Goal: Information Seeking & Learning: Learn about a topic

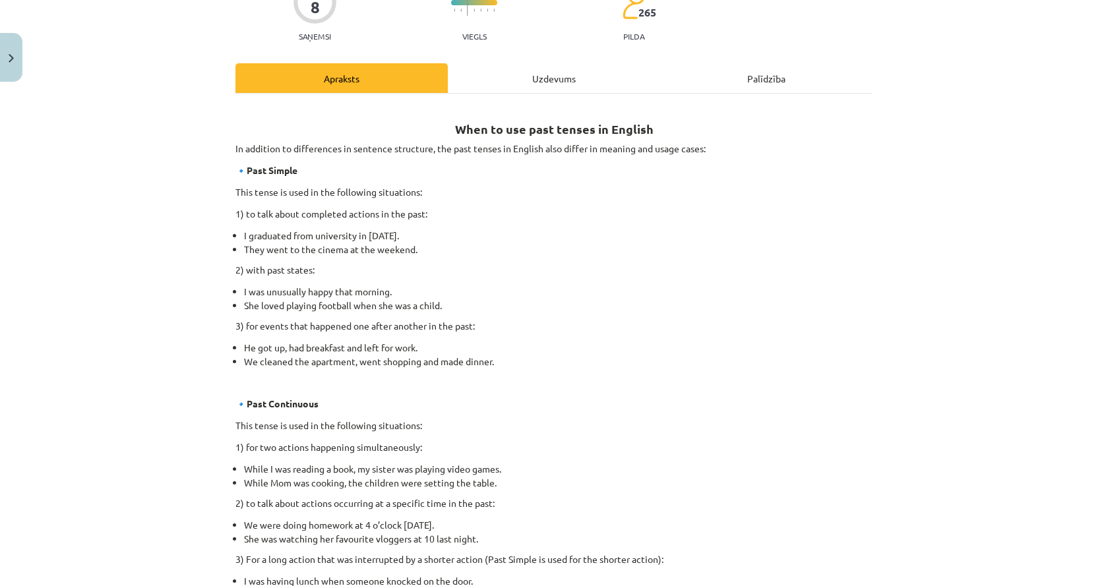
scroll to position [132, 0]
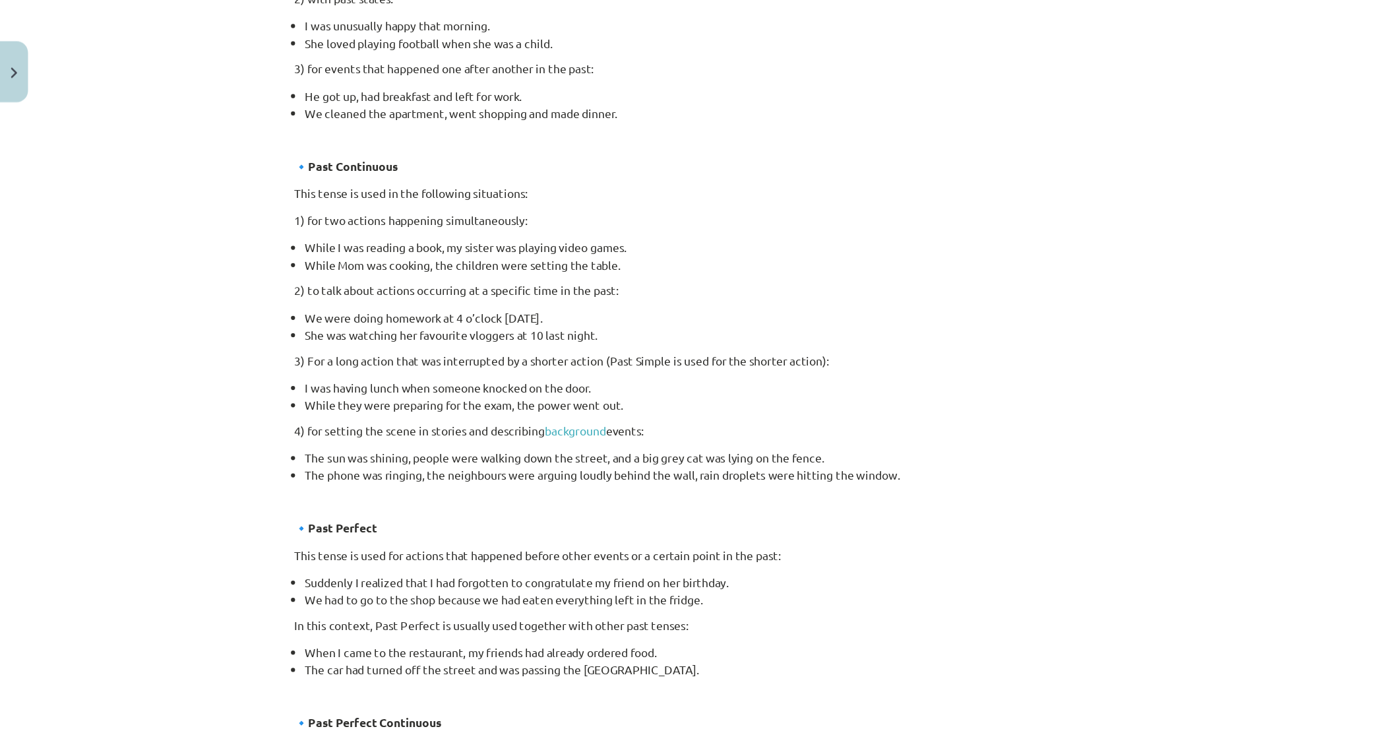
scroll to position [401, 0]
click at [446, 344] on link "background" at bounding box center [460, 345] width 49 height 12
click at [950, 30] on div "Mācību tēma: Angļu valoda i - 10.klase 1.ieskaites mācību materiāls #3 📝 Topic …" at bounding box center [554, 293] width 1108 height 586
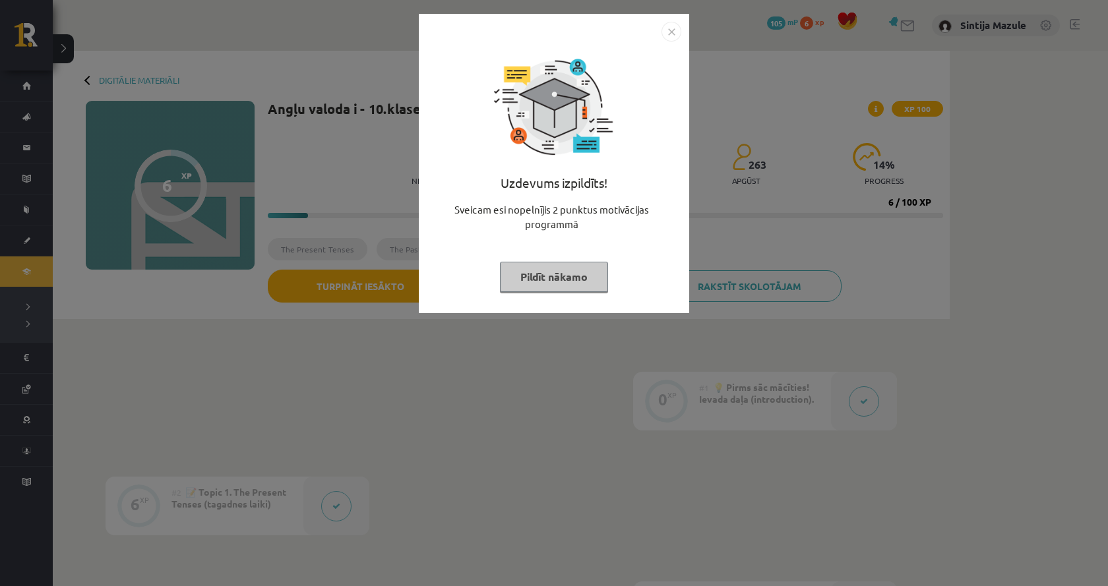
scroll to position [396, 0]
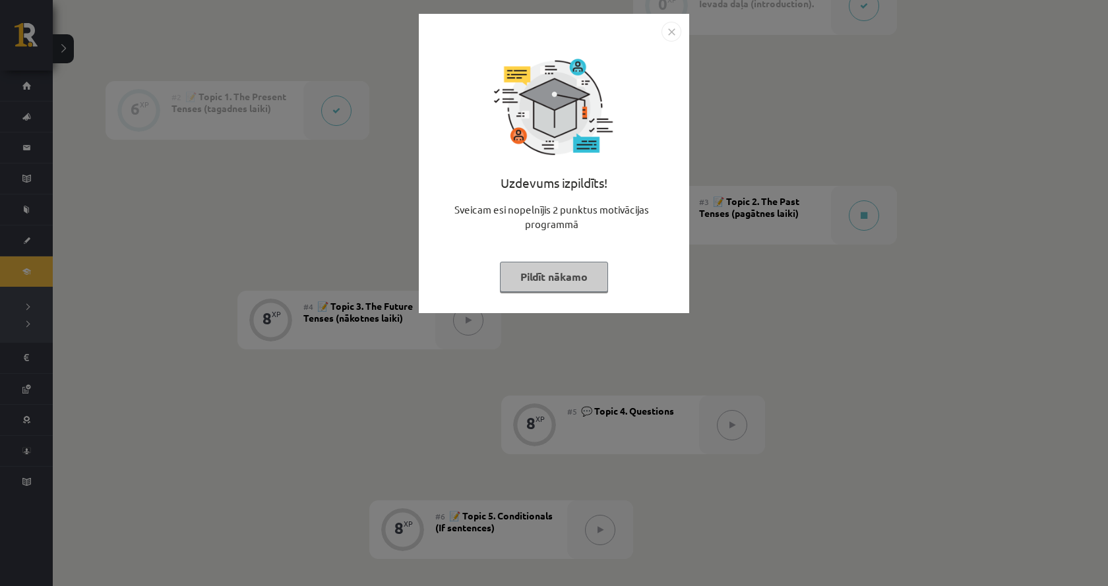
click at [311, 183] on div "Uzdevums izpildīts! Sveicam esi nopelnījis 2 punktus motivācijas programmā Pild…" at bounding box center [554, 293] width 1108 height 586
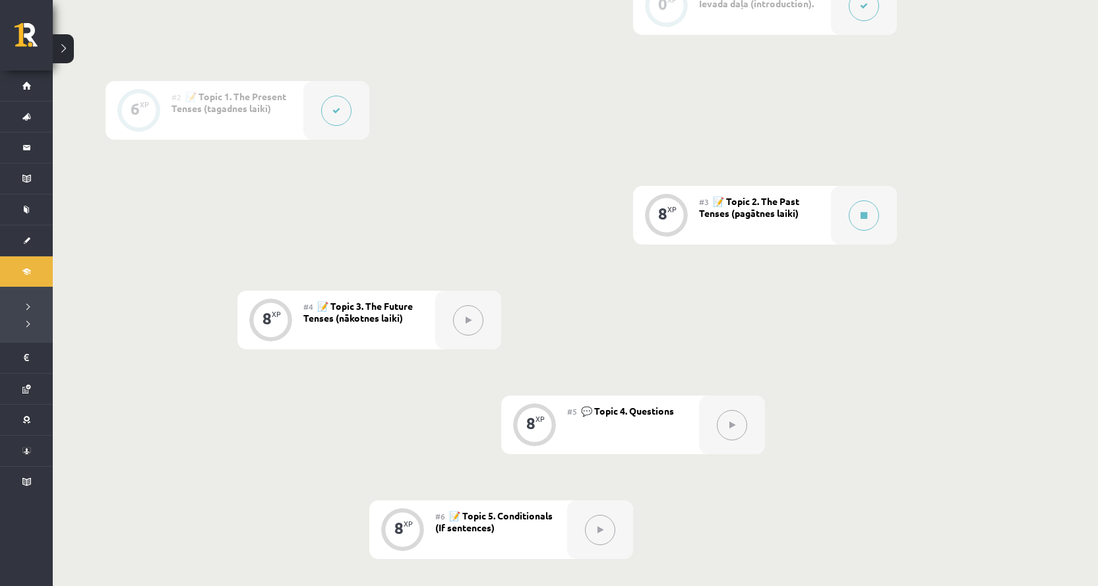
click at [728, 219] on div "#3 📝 Topic 2. The Past Tenses (pagātnes laiki)" at bounding box center [765, 215] width 132 height 59
click at [868, 236] on div at bounding box center [864, 215] width 66 height 59
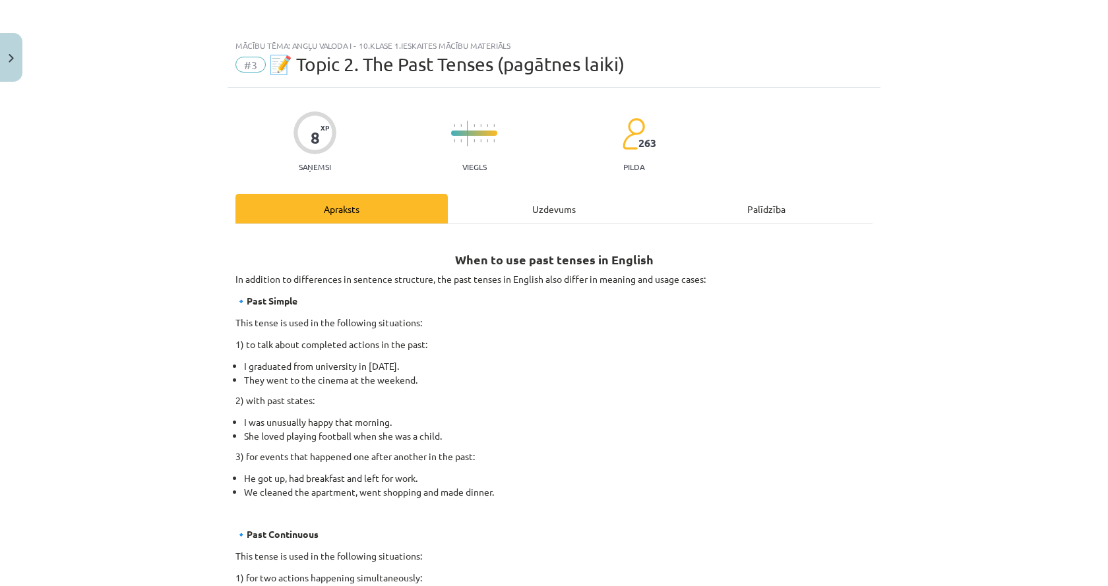
click at [887, 176] on div "Mācību tēma: Angļu valoda i - 10.klase 1.ieskaites mācību materiāls #3 📝 Topic …" at bounding box center [554, 293] width 1108 height 586
click at [963, 86] on div "Mācību tēma: Angļu valoda i - 10.klase 1.ieskaites mācību materiāls #3 📝 Topic …" at bounding box center [554, 293] width 1108 height 586
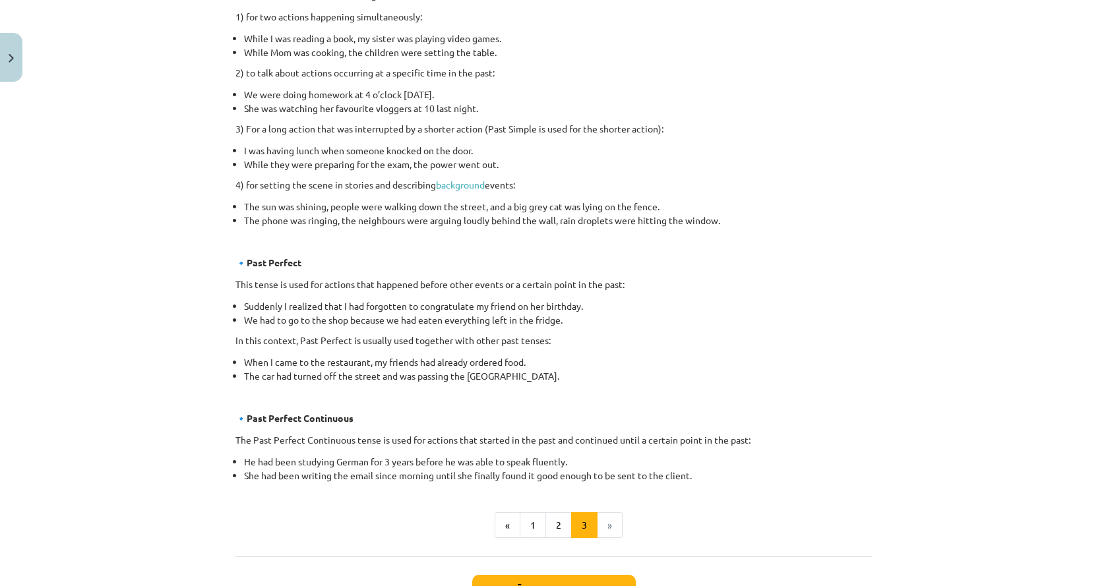
scroll to position [593, 0]
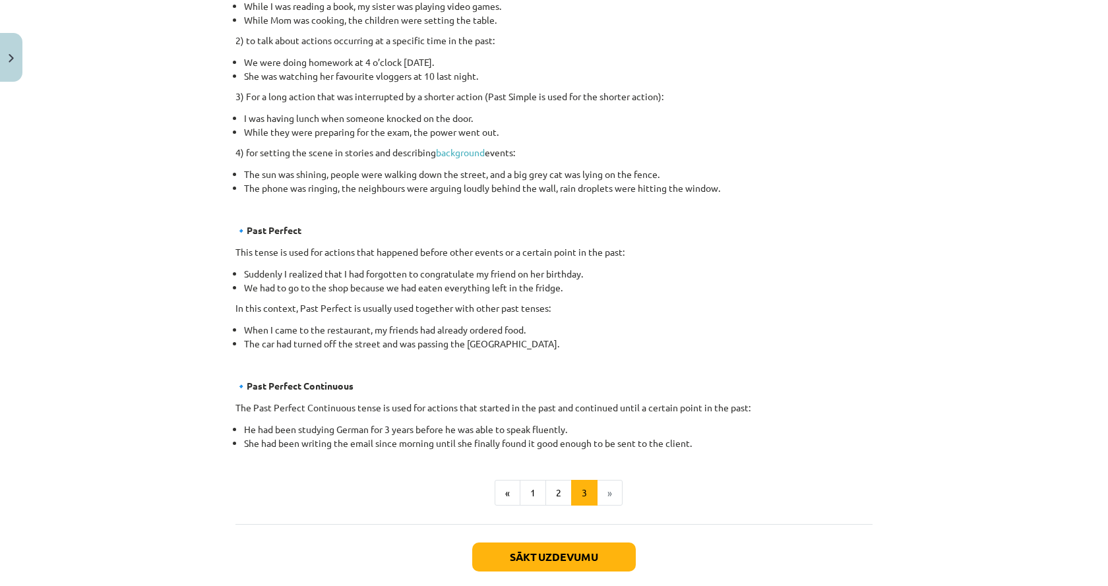
click at [613, 497] on li "»" at bounding box center [609, 493] width 25 height 26
click at [603, 494] on li "»" at bounding box center [609, 493] width 25 height 26
click at [619, 544] on button "Sākt uzdevumu" at bounding box center [554, 557] width 164 height 29
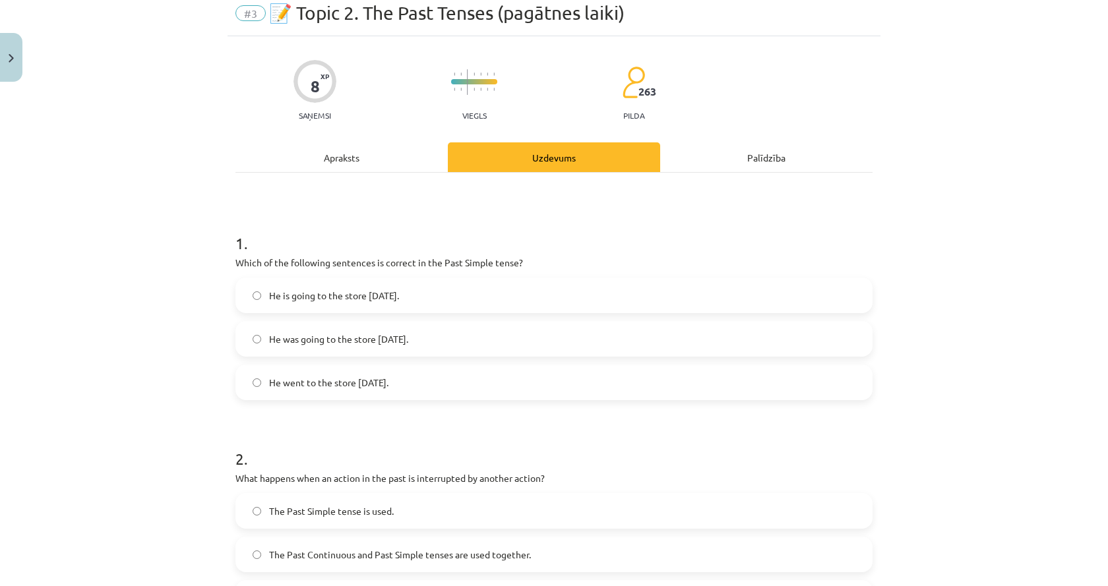
scroll to position [33, 0]
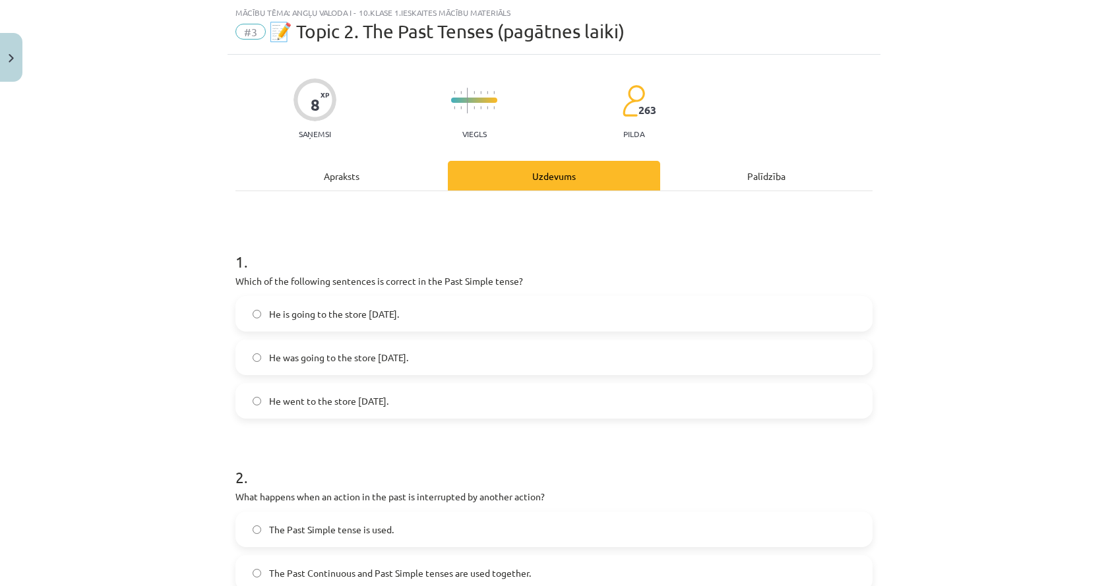
click at [420, 402] on label "He went to the store yesterday." at bounding box center [554, 400] width 634 height 33
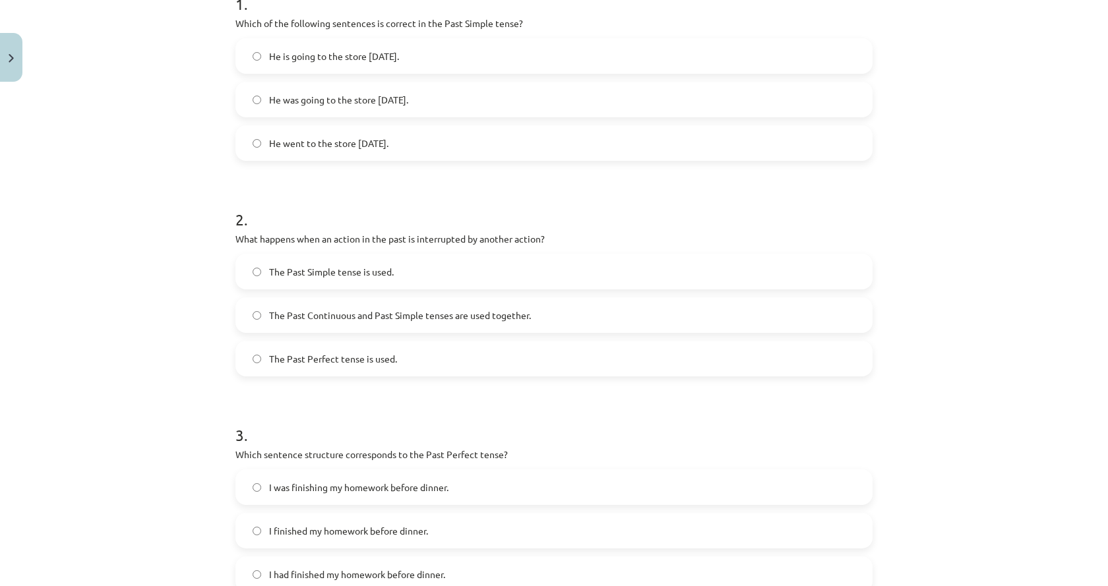
scroll to position [297, 0]
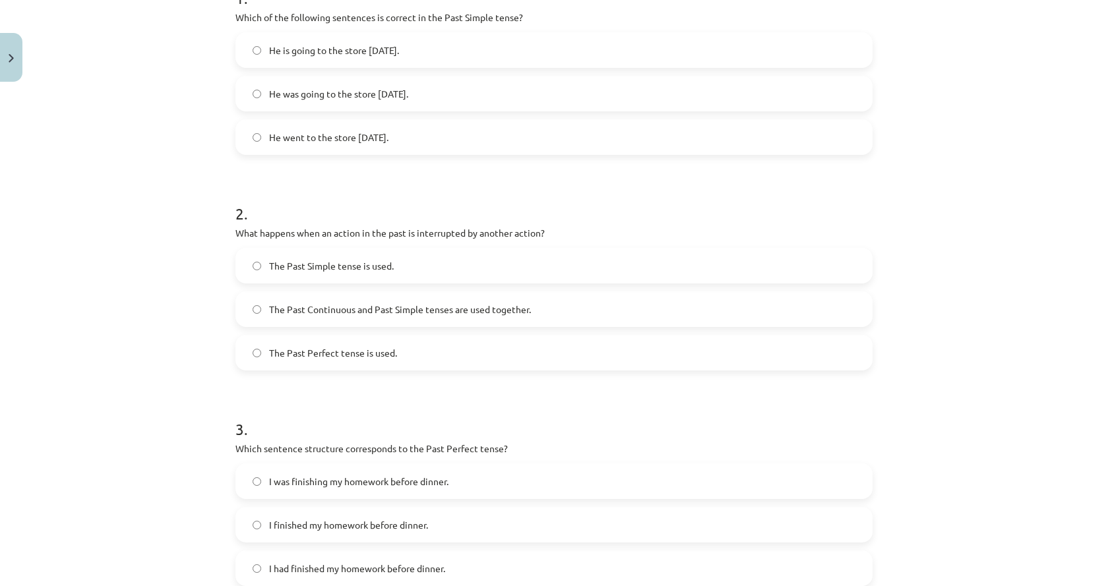
click at [289, 305] on span "The Past Continuous and Past Simple tenses are used together." at bounding box center [400, 310] width 262 height 14
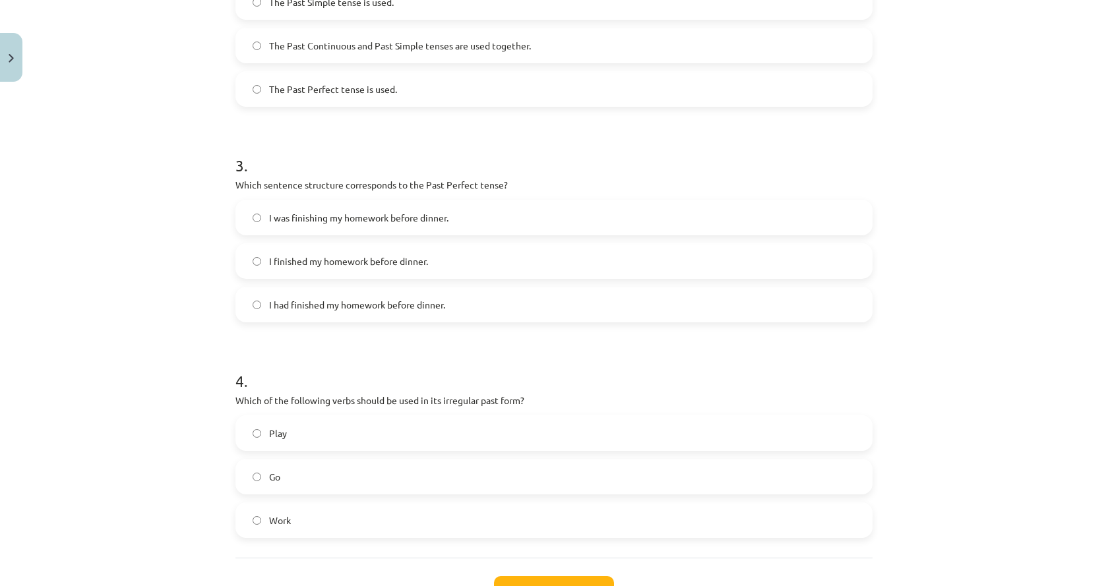
scroll to position [495, 0]
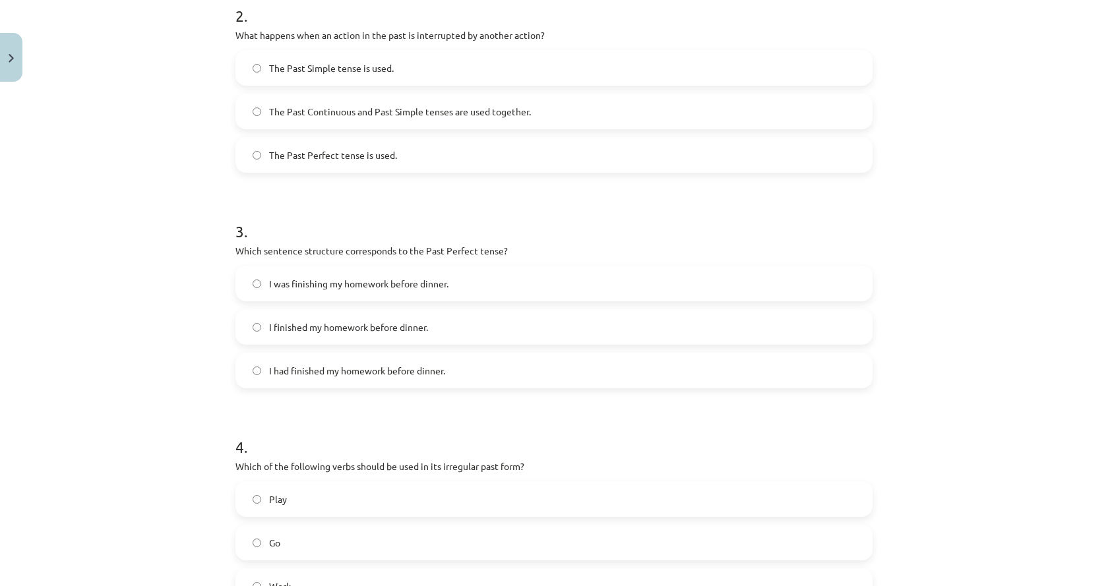
click at [309, 387] on div "I had finished my homework before dinner." at bounding box center [553, 371] width 637 height 36
click at [299, 380] on label "I had finished my homework before dinner." at bounding box center [554, 370] width 634 height 33
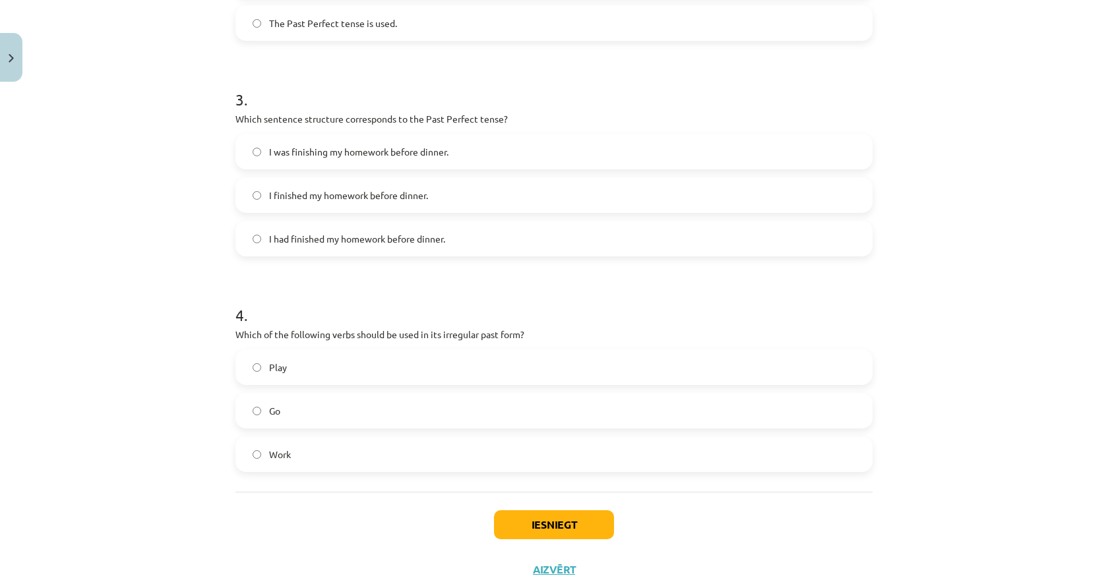
scroll to position [665, 0]
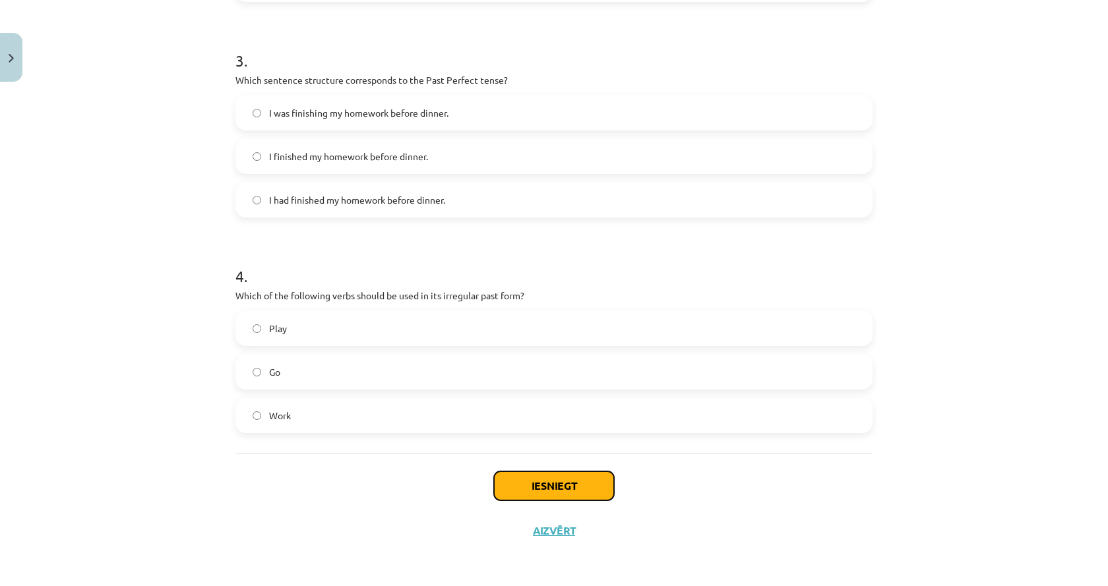
click at [526, 495] on button "Iesniegt" at bounding box center [554, 485] width 120 height 29
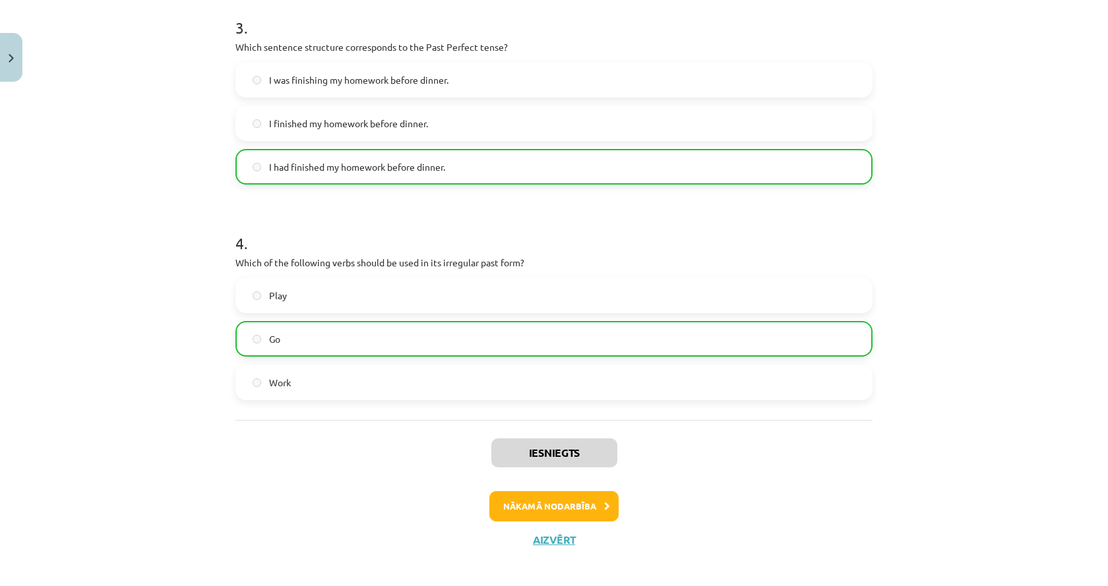
scroll to position [708, 0]
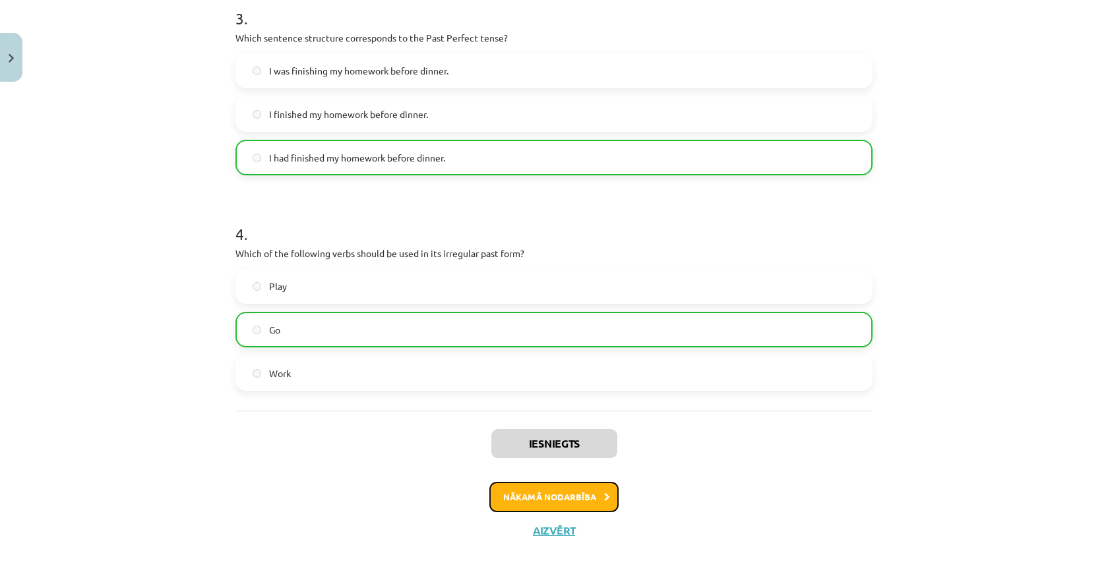
click at [555, 491] on button "Nākamā nodarbība" at bounding box center [553, 497] width 129 height 30
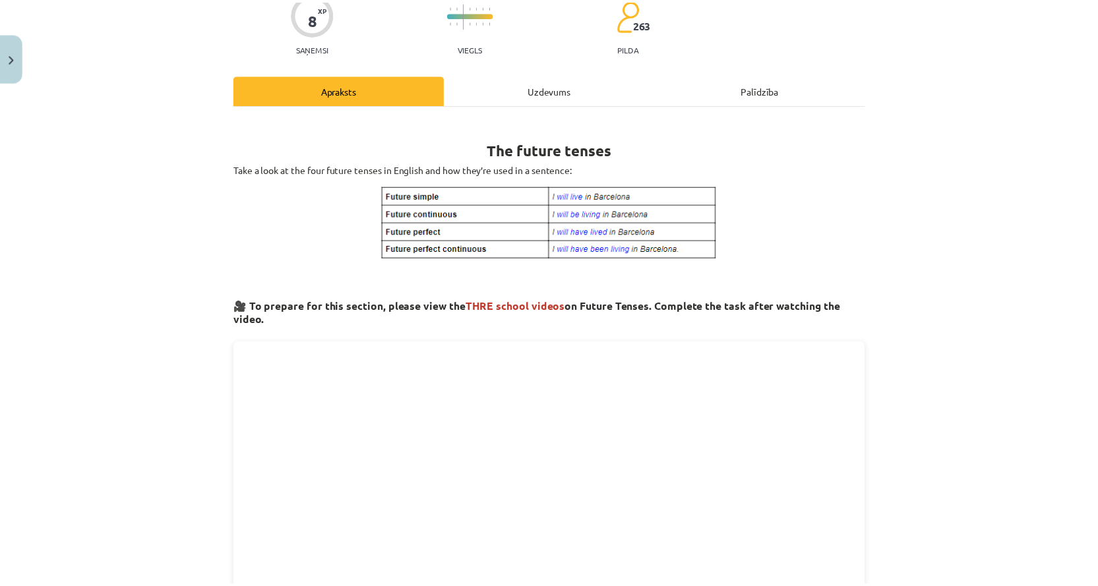
scroll to position [33, 0]
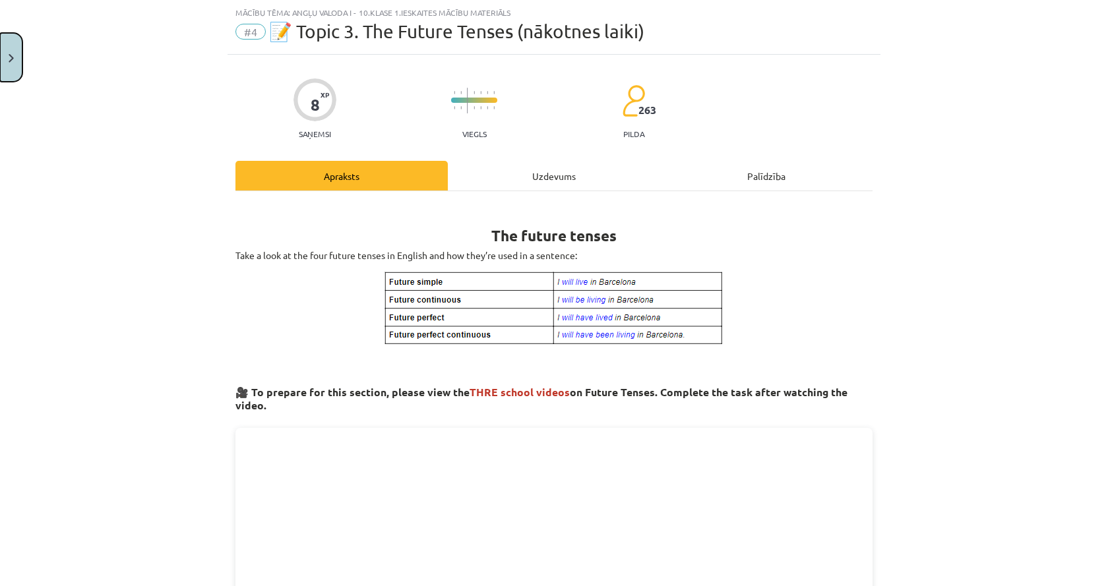
click at [4, 51] on button "Close" at bounding box center [11, 57] width 22 height 49
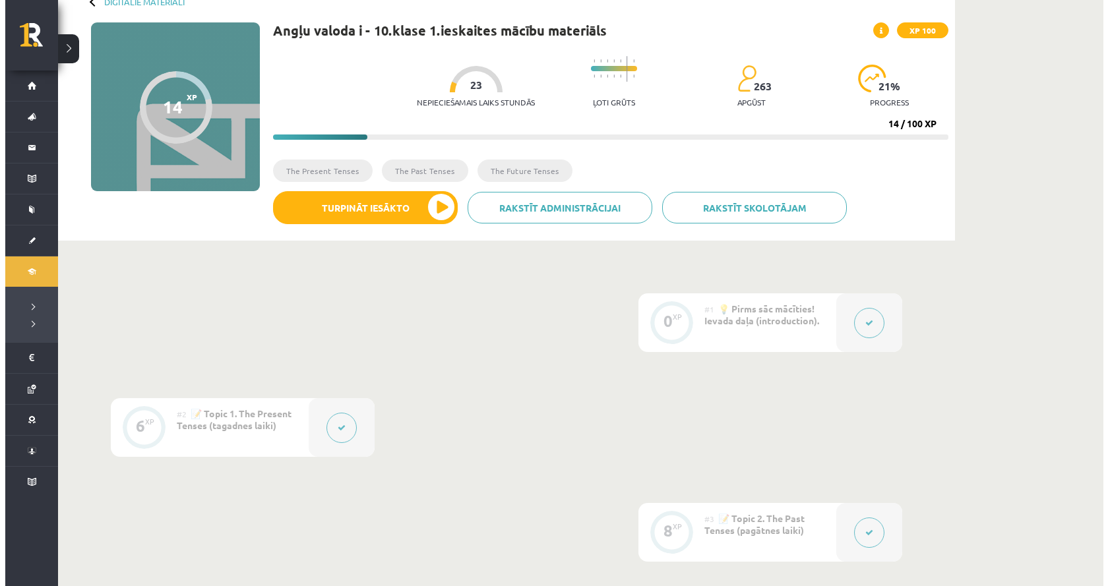
scroll to position [0, 0]
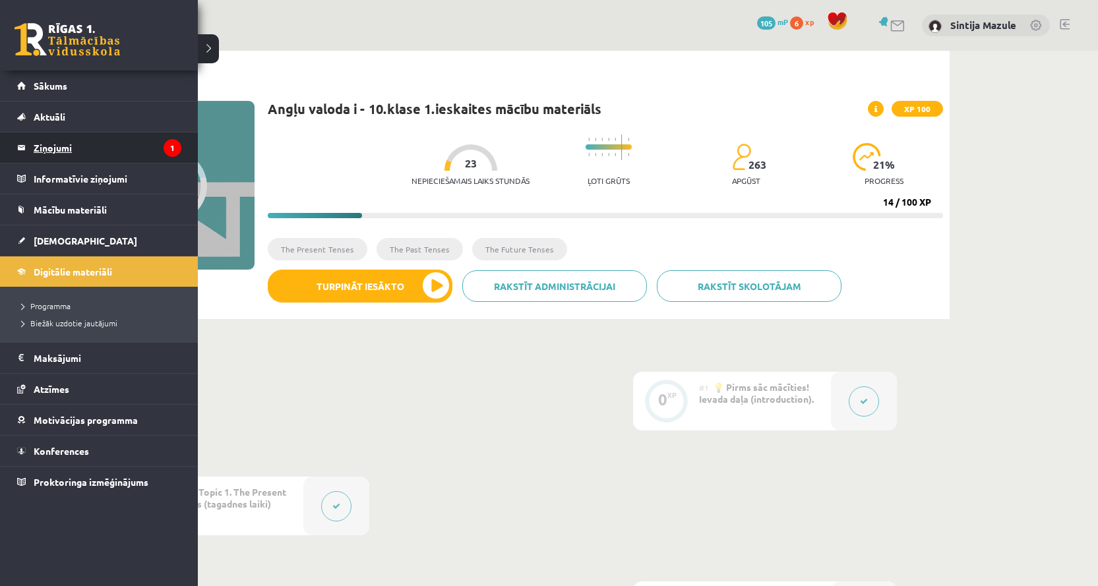
click at [82, 152] on legend "Ziņojumi 1" at bounding box center [108, 148] width 148 height 30
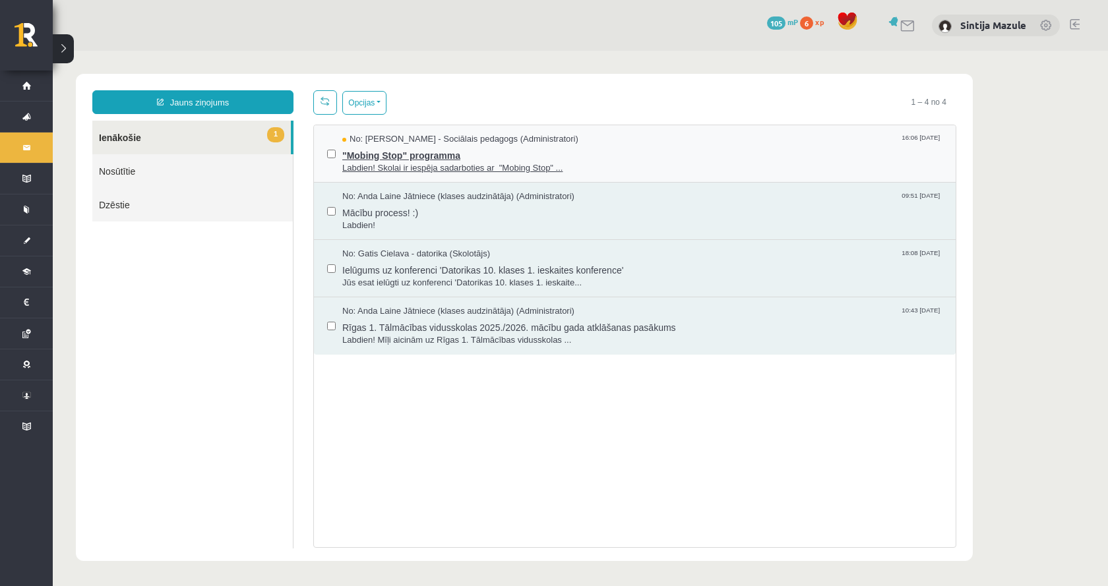
click at [614, 154] on span ""Mobing Stop" programma" at bounding box center [642, 154] width 600 height 16
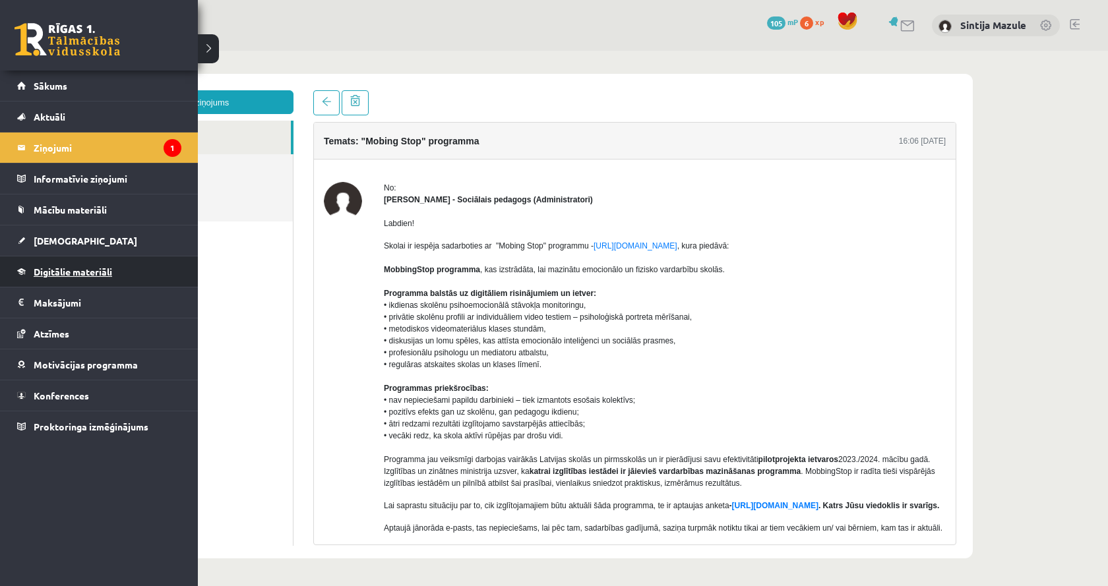
click at [51, 274] on span "Digitālie materiāli" at bounding box center [73, 272] width 78 height 12
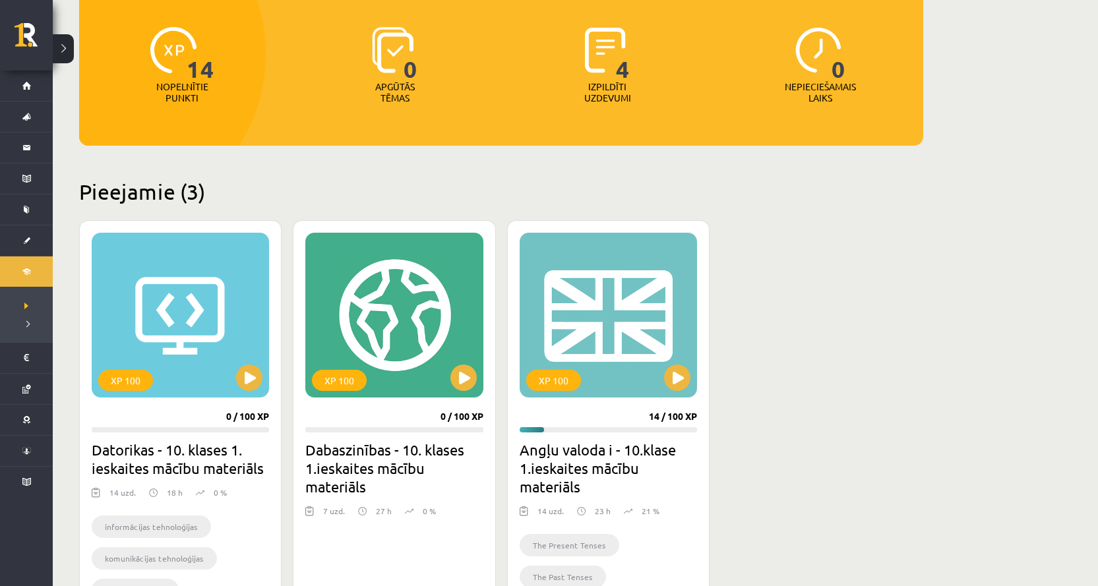
scroll to position [264, 0]
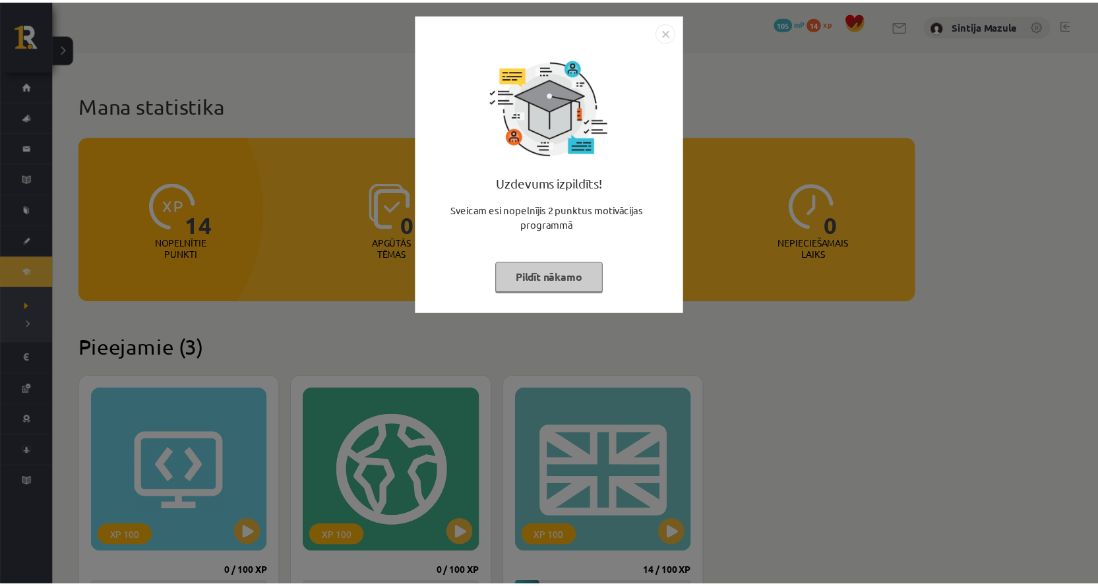
scroll to position [264, 0]
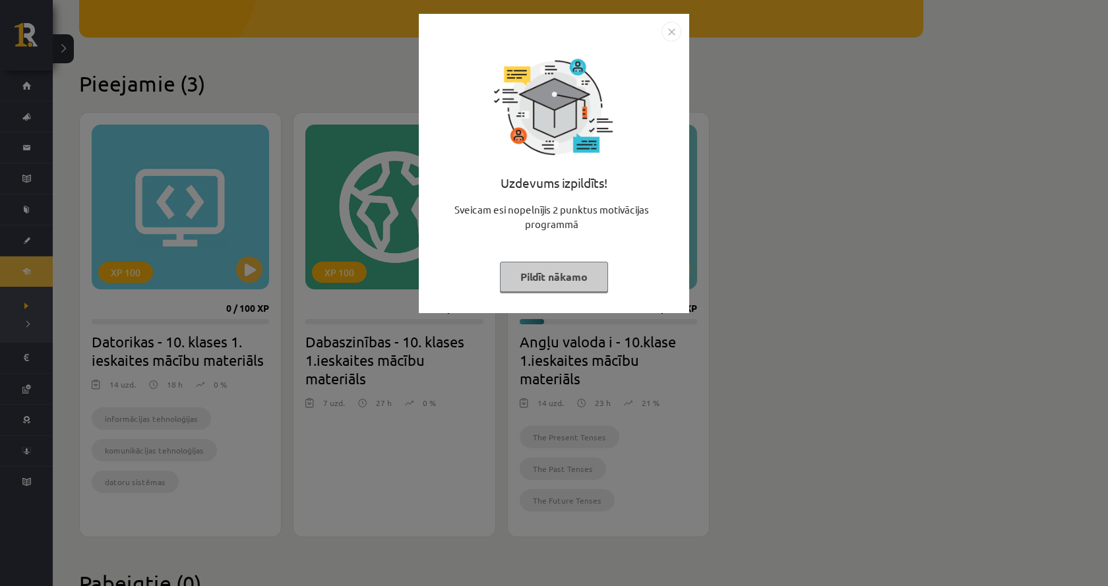
click at [867, 204] on div "Uzdevums izpildīts! Sveicam esi nopelnījis 2 punktus motivācijas programmā Pild…" at bounding box center [554, 293] width 1108 height 586
